Goal: Entertainment & Leisure: Consume media (video, audio)

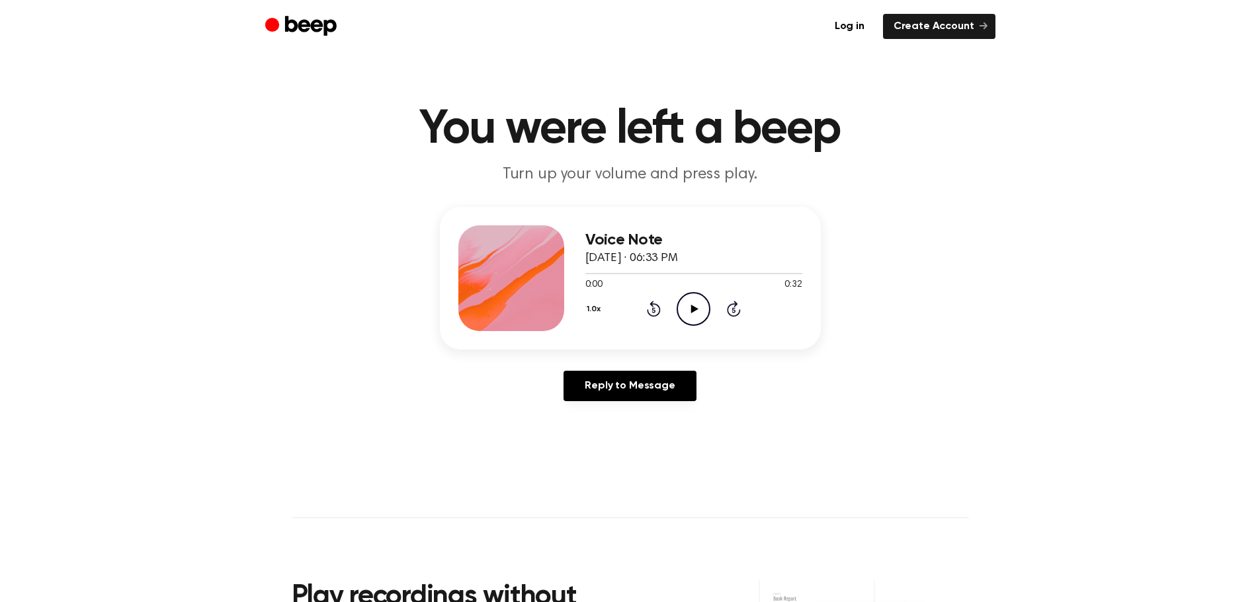
click at [694, 314] on icon "Play Audio" at bounding box center [693, 309] width 34 height 34
click at [688, 298] on icon "Play Audio" at bounding box center [693, 309] width 34 height 34
click at [698, 313] on icon "Pause Audio" at bounding box center [693, 309] width 34 height 34
click at [716, 275] on div at bounding box center [693, 273] width 217 height 11
click at [699, 313] on icon "Play Audio" at bounding box center [693, 309] width 34 height 34
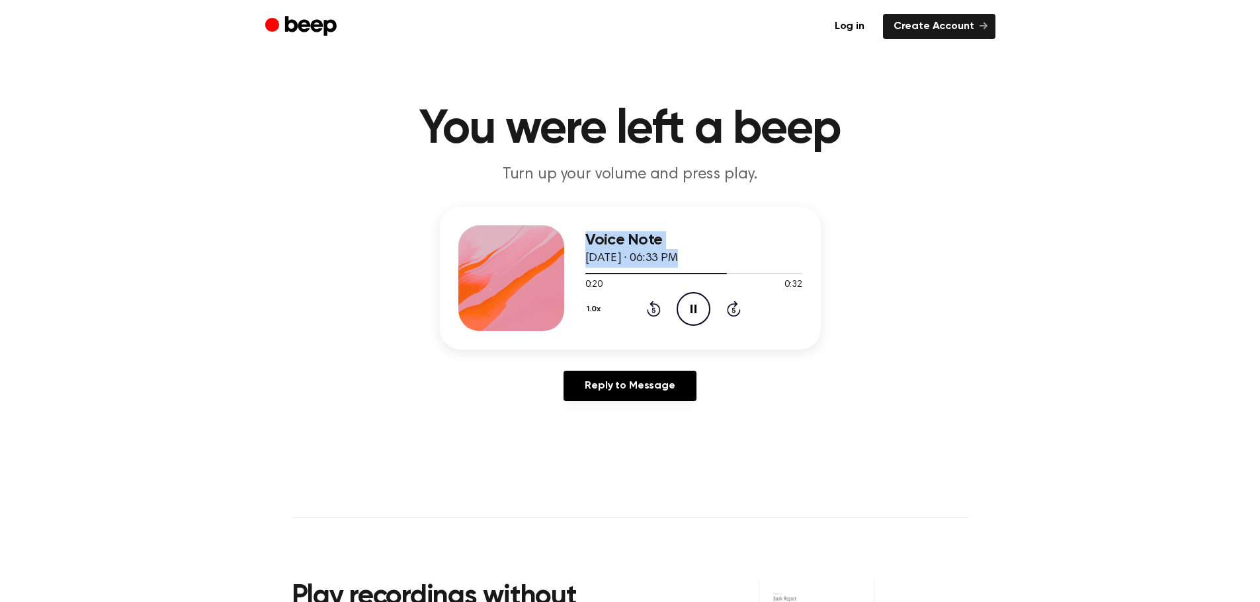
drag, startPoint x: 677, startPoint y: 269, endPoint x: 550, endPoint y: 268, distance: 126.9
click at [550, 268] on div "Voice Note [DATE] · 06:33 PM 0:20 0:32 Your browser does not support the [objec…" at bounding box center [630, 278] width 381 height 143
click at [660, 280] on div "0:21 0:32" at bounding box center [693, 285] width 217 height 14
drag, startPoint x: 627, startPoint y: 273, endPoint x: 565, endPoint y: 282, distance: 62.1
click at [565, 282] on div "Voice Note [DATE] · 06:33 PM 0:22 0:32 Your browser does not support the [objec…" at bounding box center [630, 278] width 381 height 143
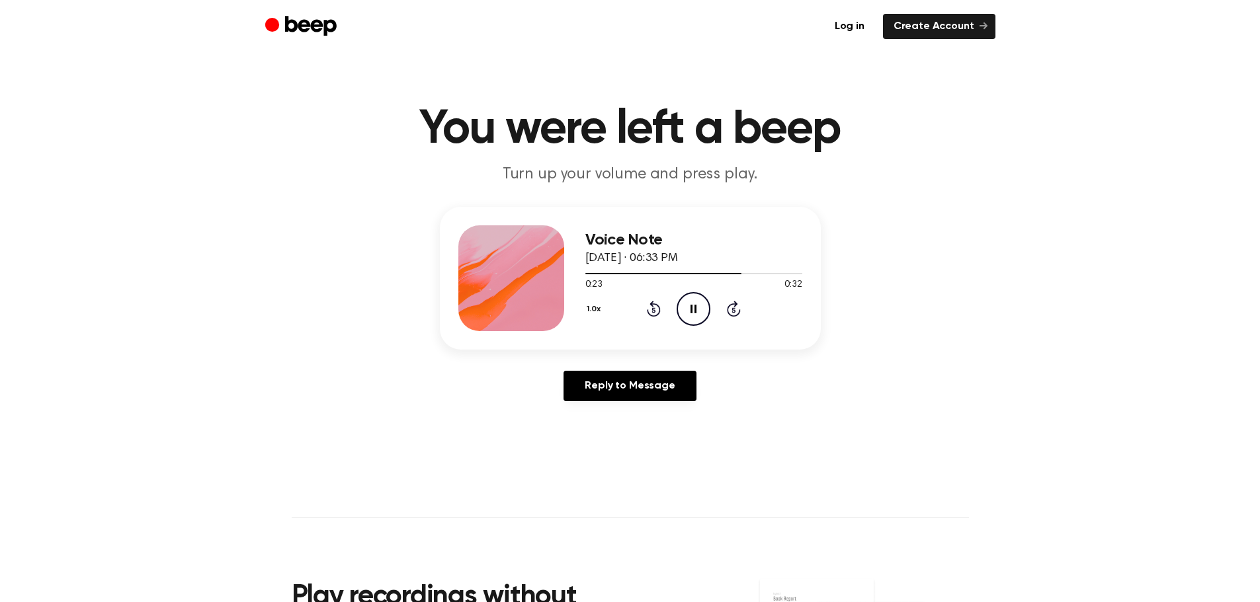
click at [603, 280] on div "0:23 0:32" at bounding box center [693, 285] width 217 height 14
click at [597, 274] on div at bounding box center [693, 273] width 217 height 11
drag, startPoint x: 598, startPoint y: 274, endPoint x: 577, endPoint y: 277, distance: 21.3
click at [577, 277] on div "Voice Note August 21, 2025 · 06:33 PM 0:03 0:32 Your browser does not support t…" at bounding box center [630, 278] width 381 height 143
click at [582, 272] on div "Voice Note August 21, 2025 · 06:33 PM 0:04 0:32 Your browser does not support t…" at bounding box center [630, 278] width 381 height 143
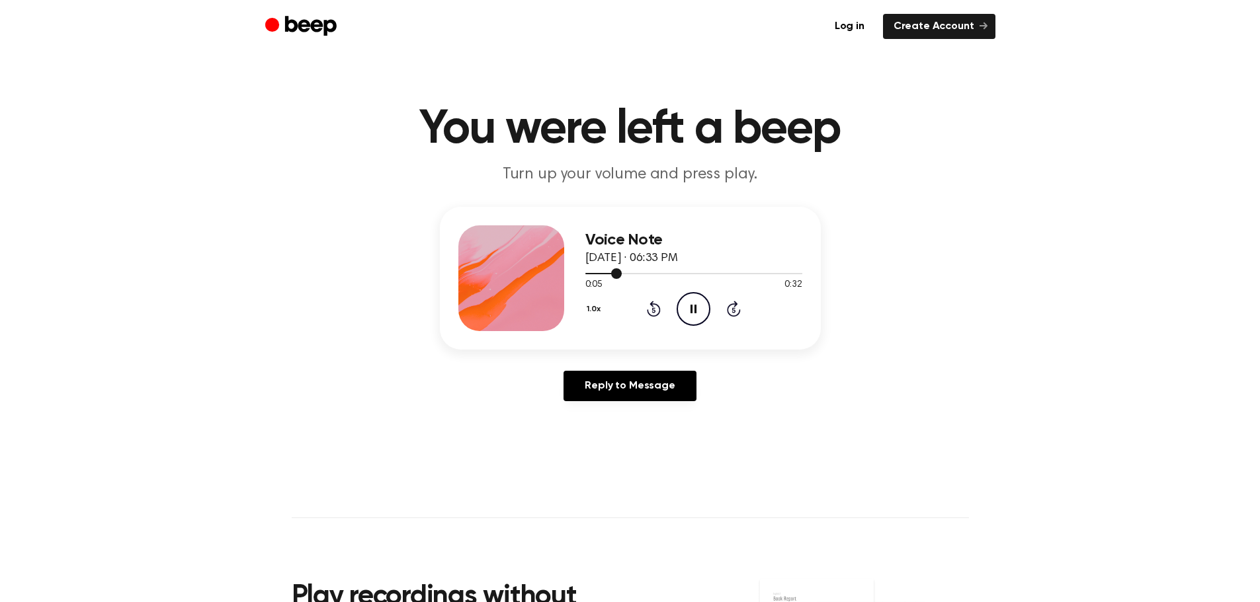
drag, startPoint x: 614, startPoint y: 272, endPoint x: 586, endPoint y: 275, distance: 27.9
click at [586, 275] on div at bounding box center [693, 273] width 217 height 11
click at [963, 222] on div "Voice Note August 21, 2025 · 06:33 PM 0:32 0:32 Your browser does not support t…" at bounding box center [630, 309] width 1228 height 205
click at [706, 313] on icon "Play Audio" at bounding box center [693, 309] width 34 height 34
click at [690, 308] on icon at bounding box center [693, 309] width 6 height 9
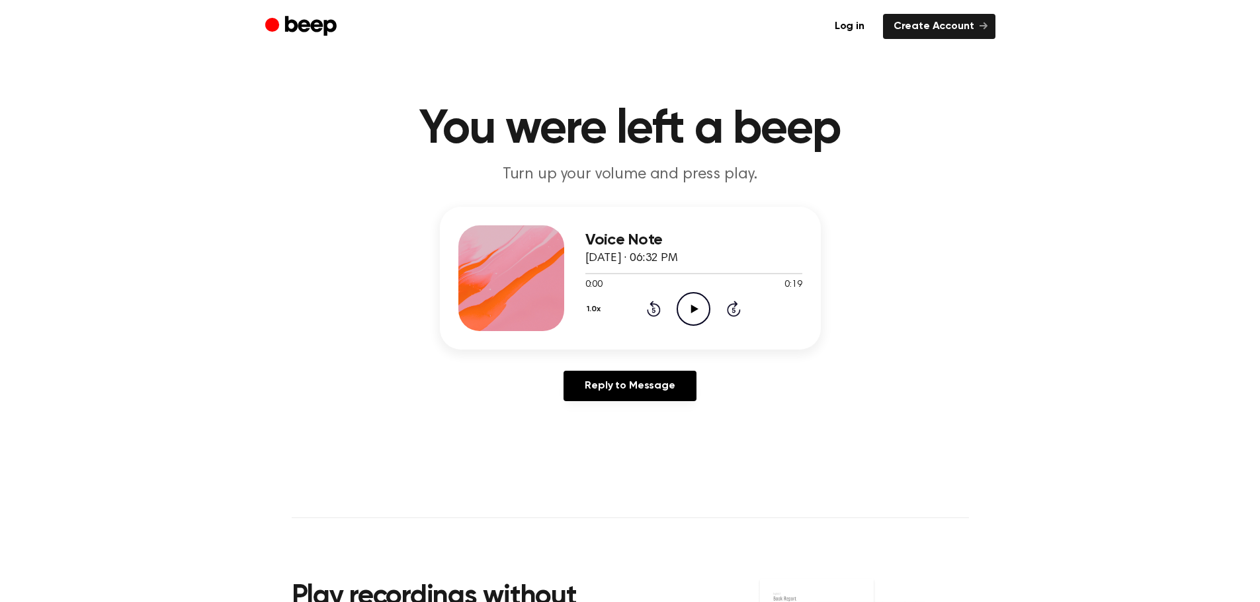
click at [681, 309] on icon "Play Audio" at bounding box center [693, 309] width 34 height 34
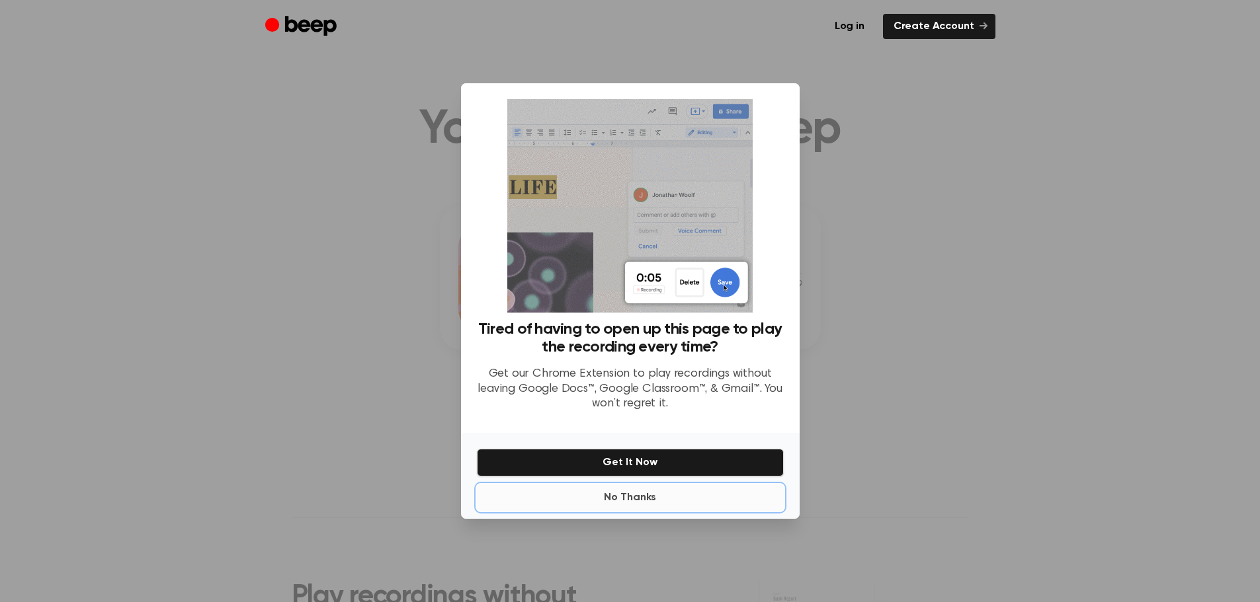
click at [625, 503] on button "No Thanks" at bounding box center [630, 498] width 307 height 26
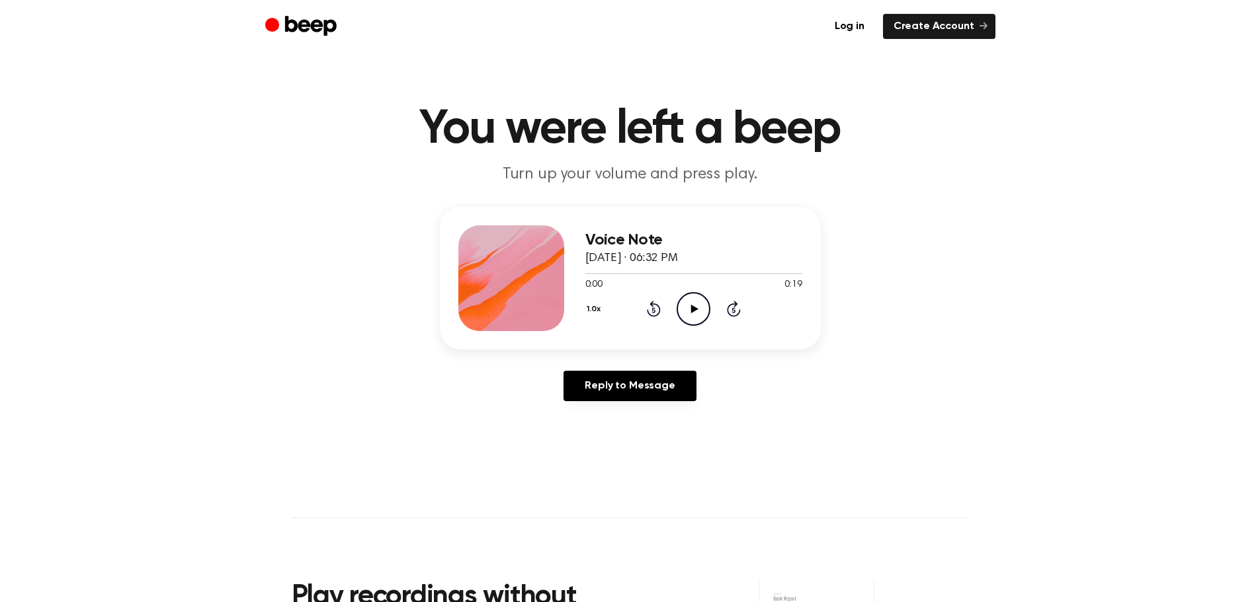
click at [696, 306] on icon "Play Audio" at bounding box center [693, 309] width 34 height 34
drag, startPoint x: 771, startPoint y: 469, endPoint x: 766, endPoint y: 335, distance: 133.6
click at [772, 467] on main "You were left a beep Turn up your volume and press play. Voice Note August 21, …" at bounding box center [630, 407] width 1260 height 815
